Goal: Transaction & Acquisition: Purchase product/service

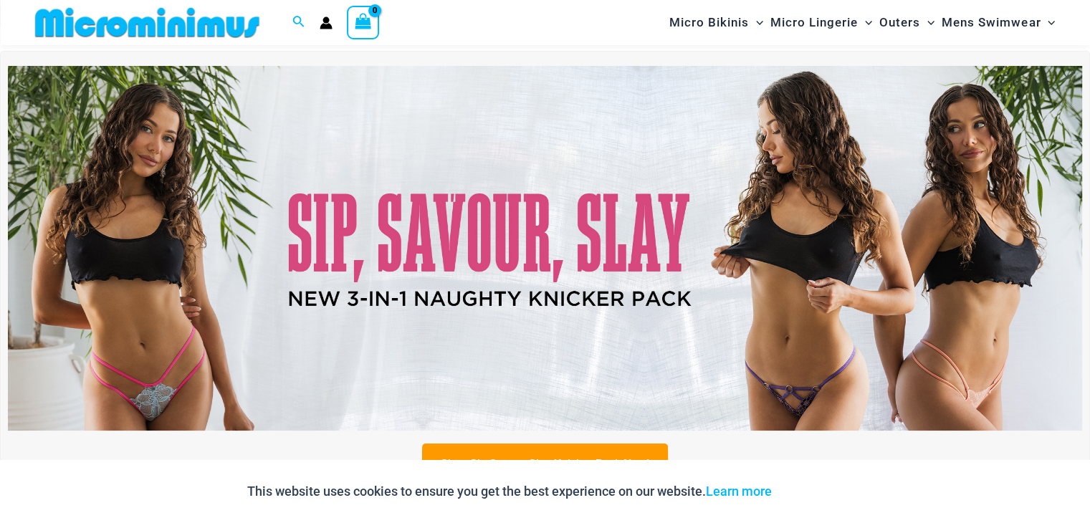
scroll to position [46, 0]
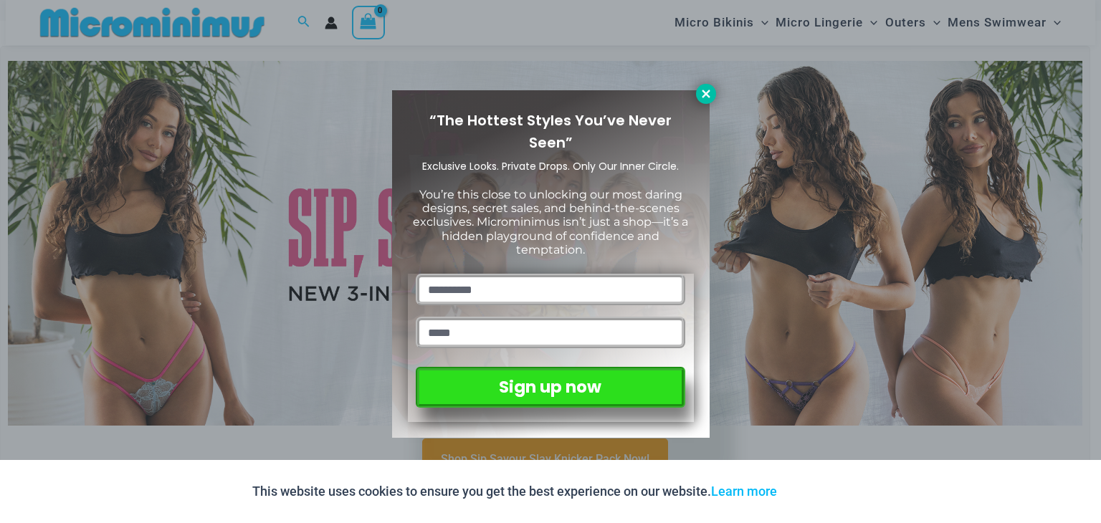
click at [714, 94] on button at bounding box center [706, 94] width 20 height 20
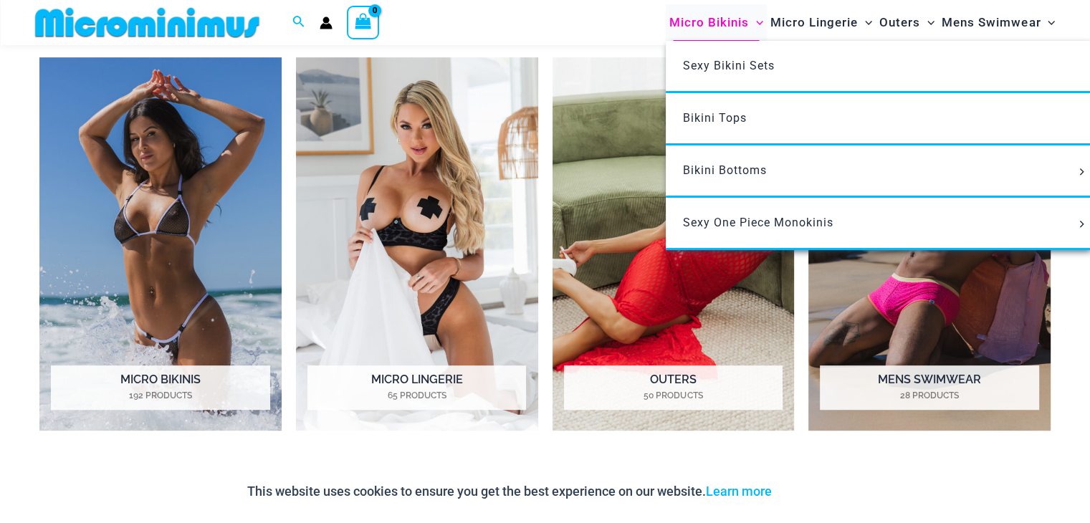
scroll to position [705, 0]
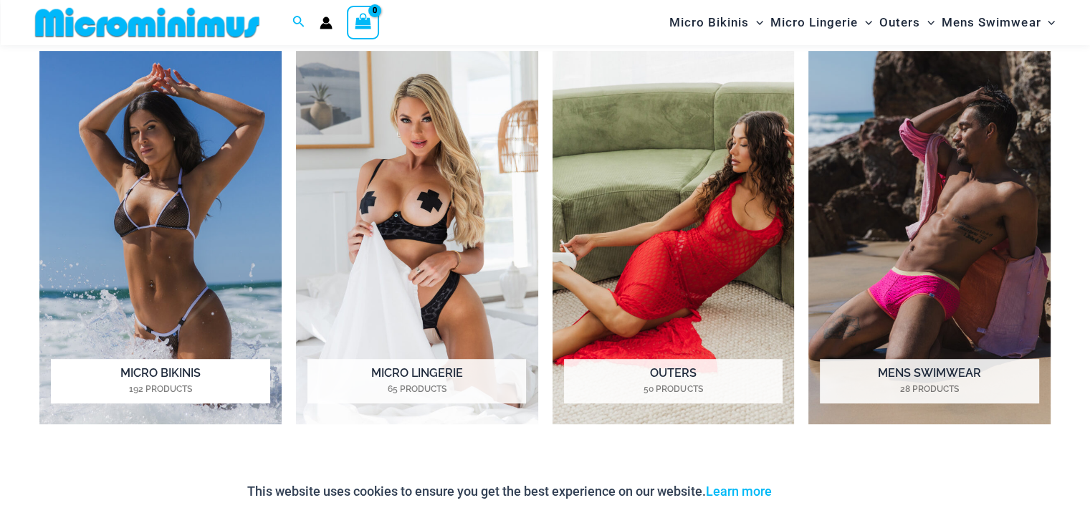
click at [223, 196] on img "Visit product category Micro Bikinis" at bounding box center [160, 237] width 242 height 373
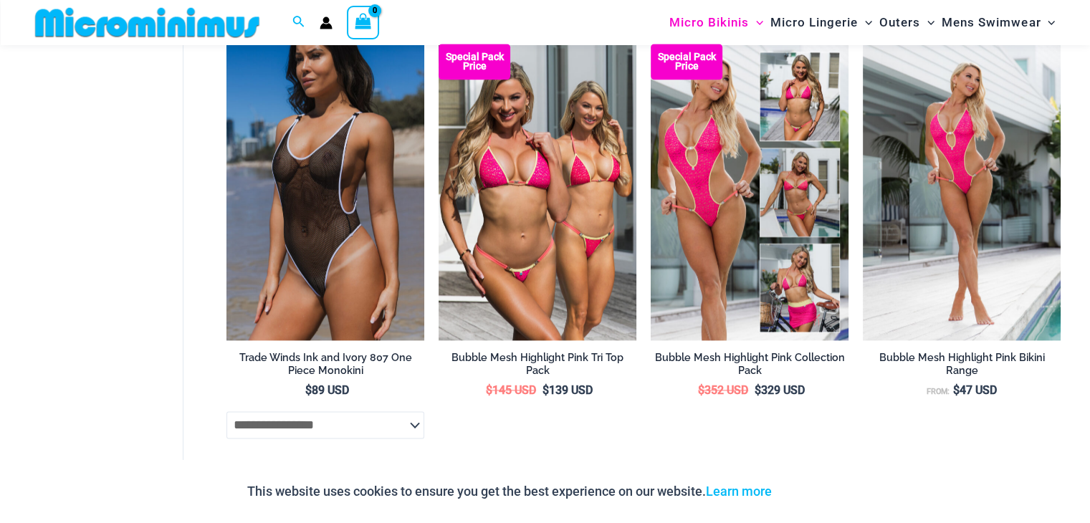
scroll to position [1778, 0]
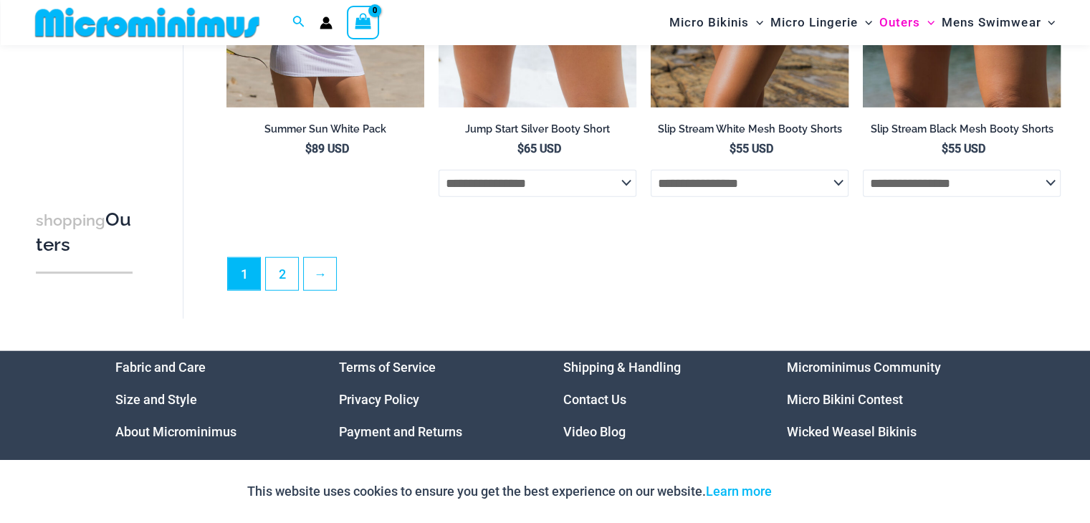
scroll to position [3498, 0]
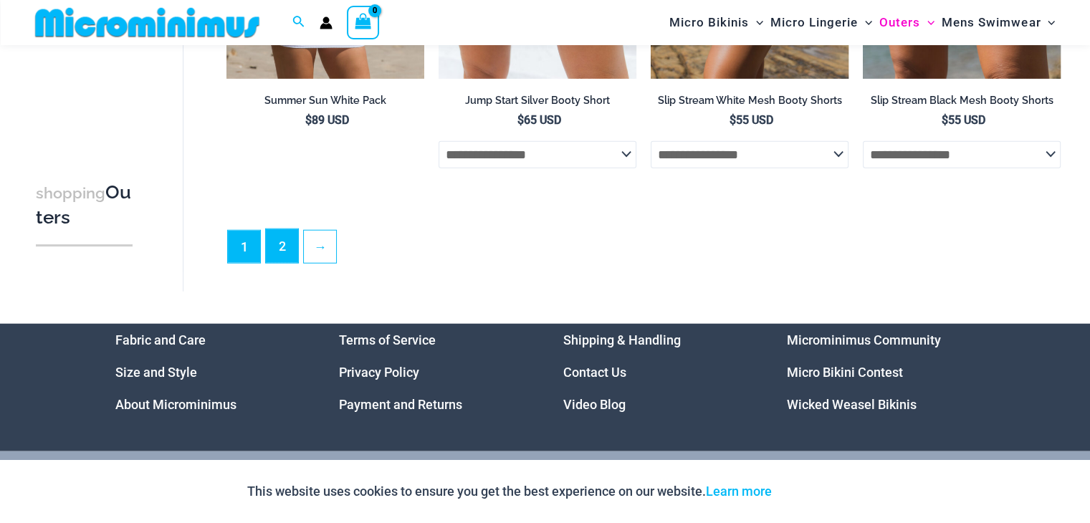
click at [280, 257] on link "2" at bounding box center [282, 246] width 32 height 34
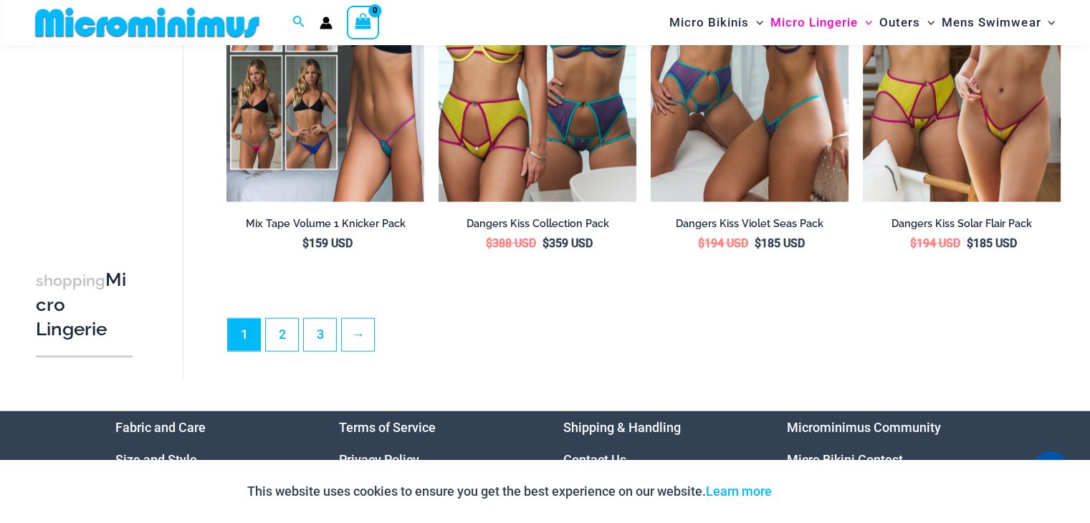
scroll to position [3584, 0]
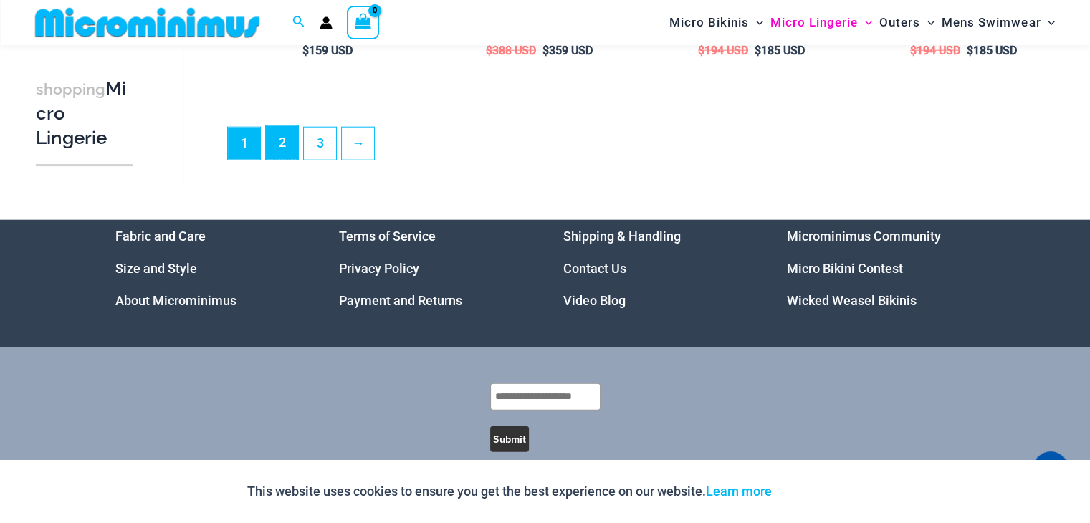
click at [279, 157] on link "2" at bounding box center [282, 143] width 32 height 34
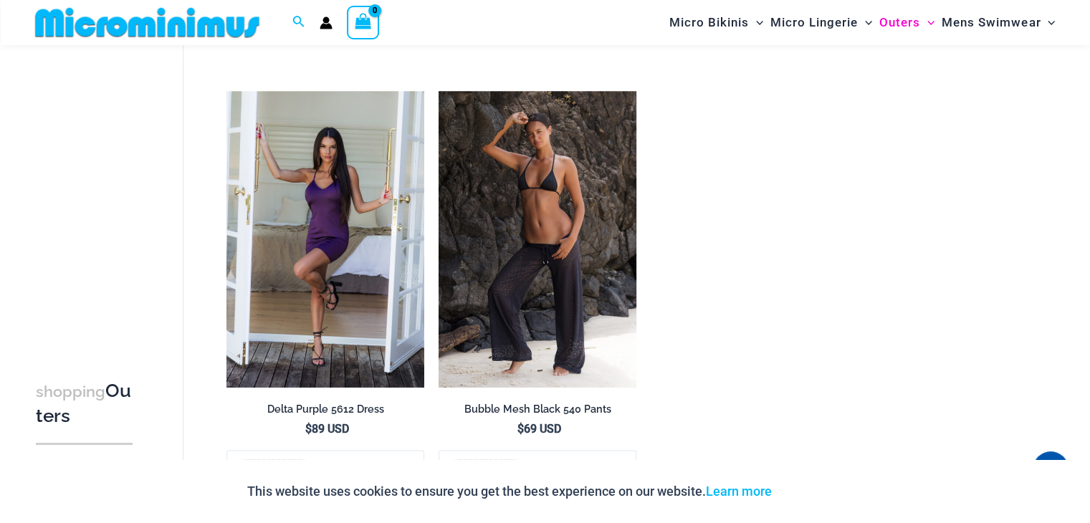
scroll to position [1879, 0]
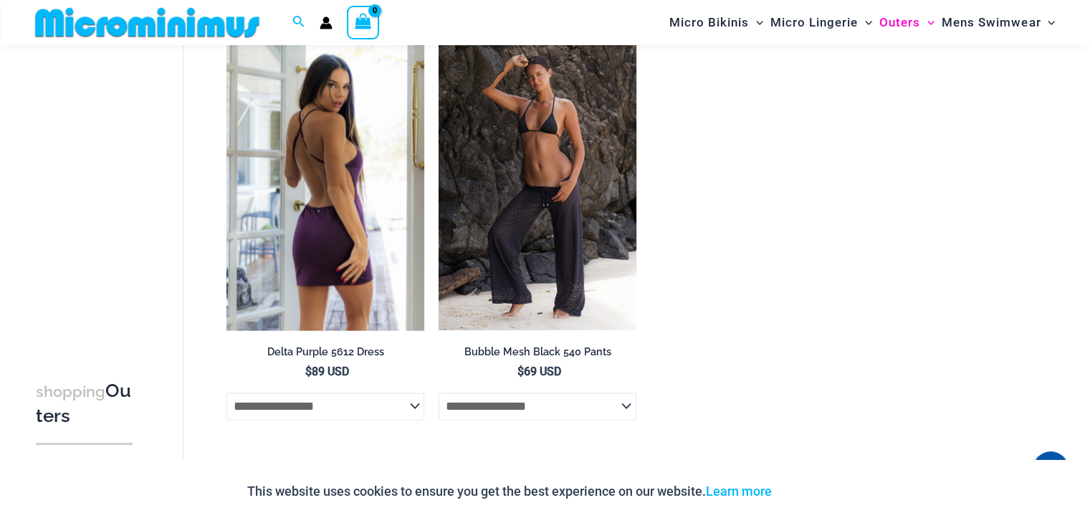
click at [353, 207] on img at bounding box center [326, 182] width 198 height 297
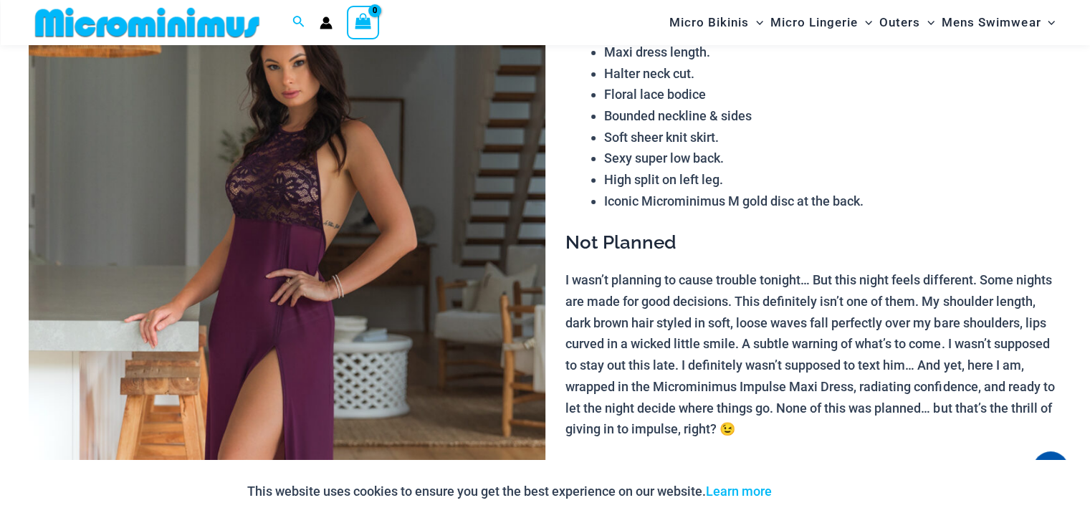
scroll to position [172, 0]
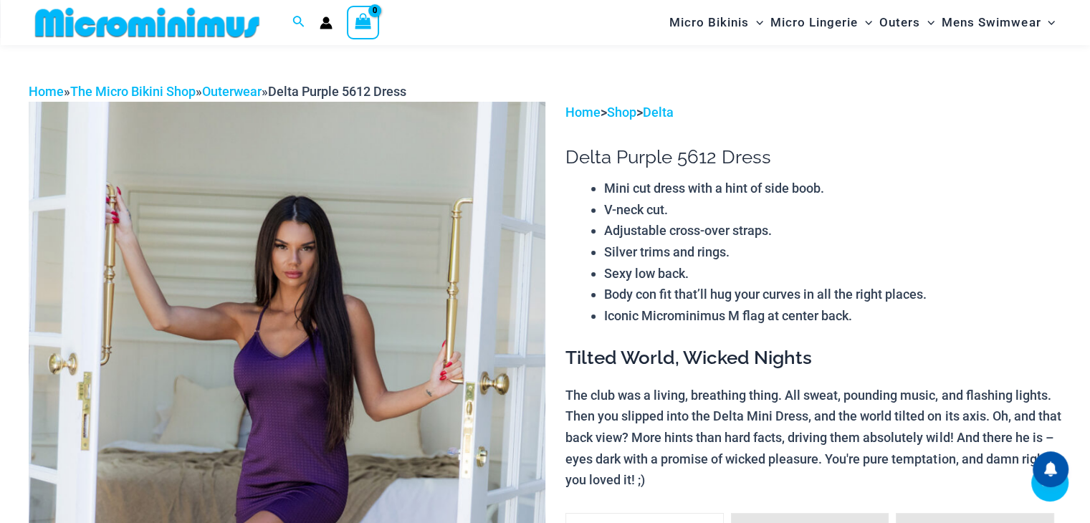
scroll to position [624, 0]
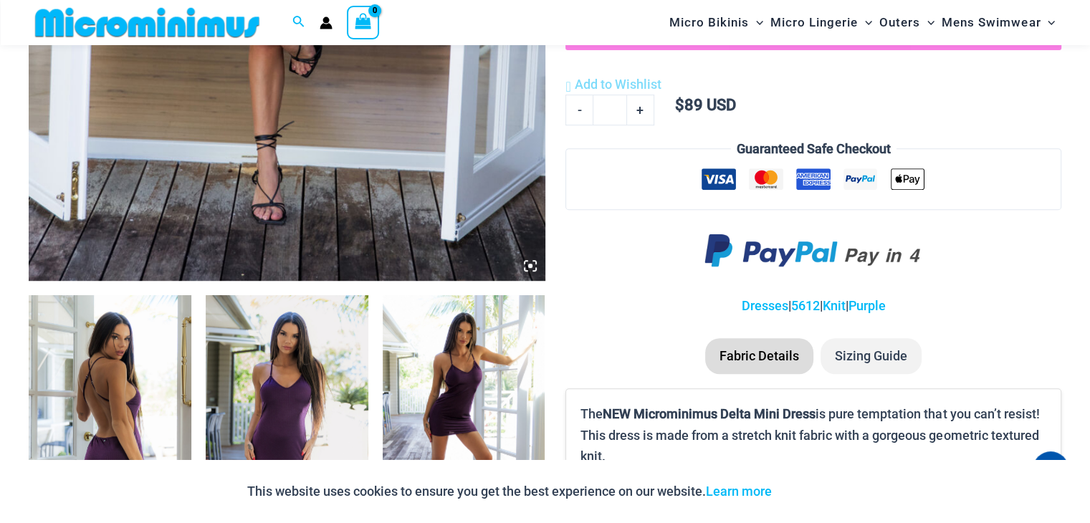
click at [192, 405] on div at bounding box center [287, 151] width 517 height 1291
click at [158, 401] on img at bounding box center [110, 417] width 163 height 244
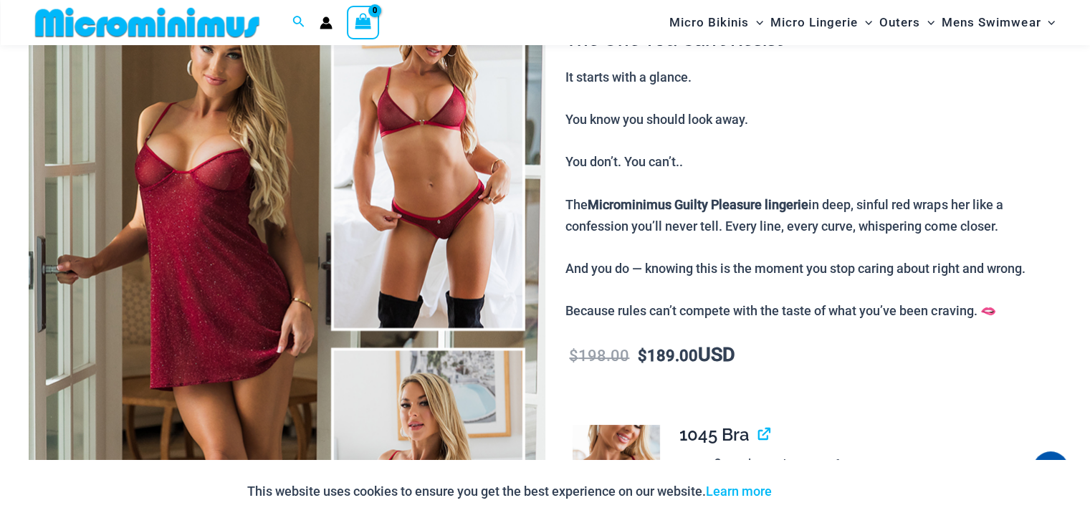
scroll to position [201, 0]
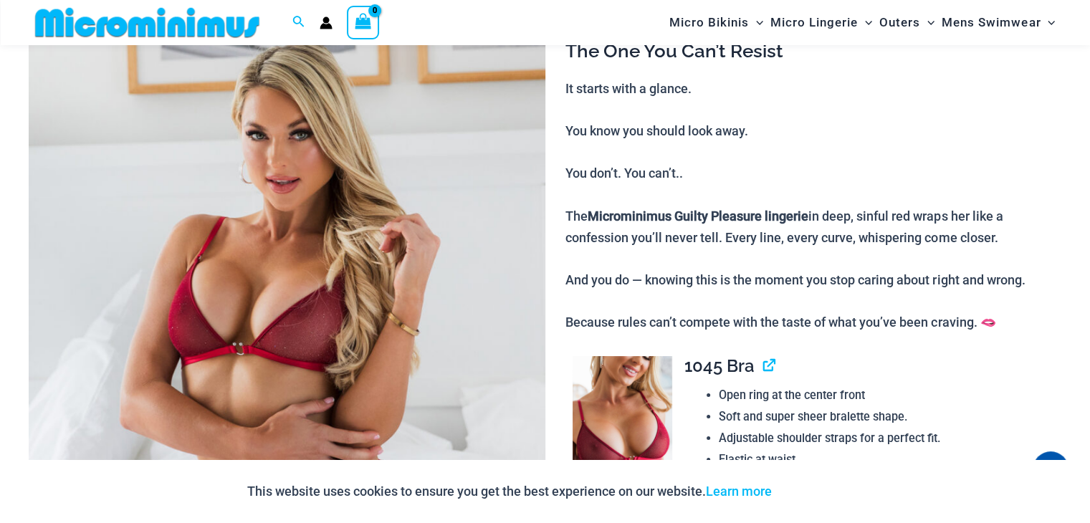
scroll to position [315, 0]
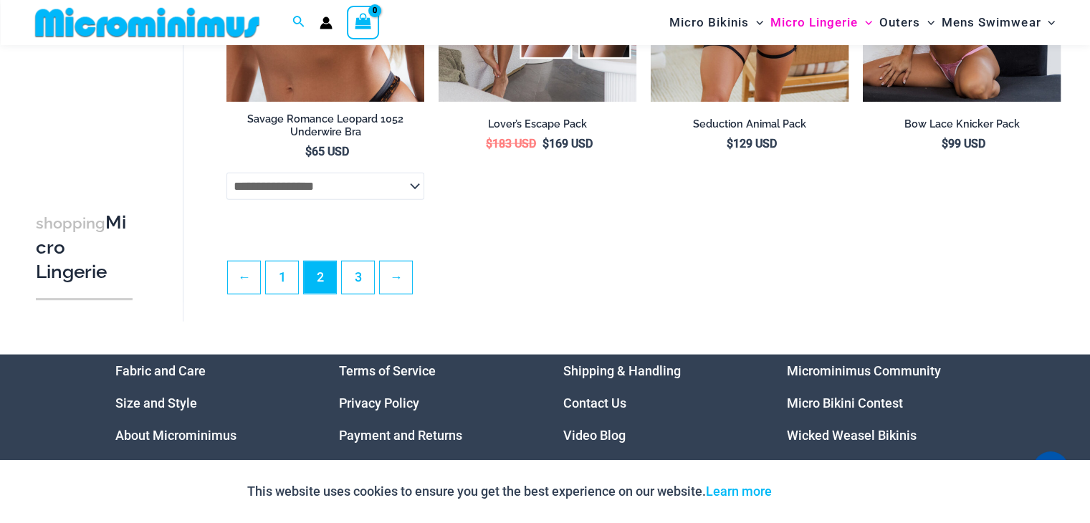
scroll to position [3429, 0]
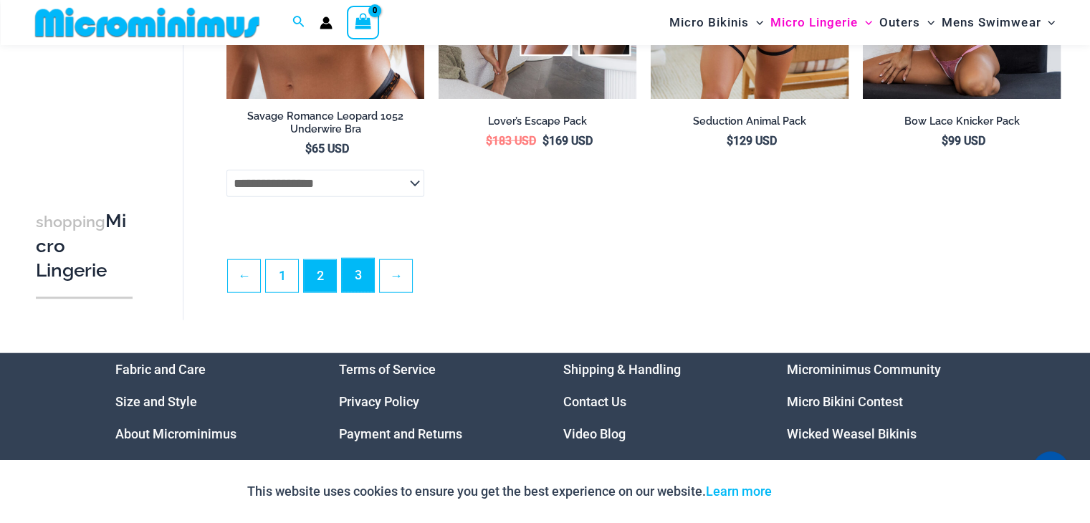
click at [360, 262] on link "3" at bounding box center [358, 276] width 32 height 34
